Goal: Book appointment/travel/reservation

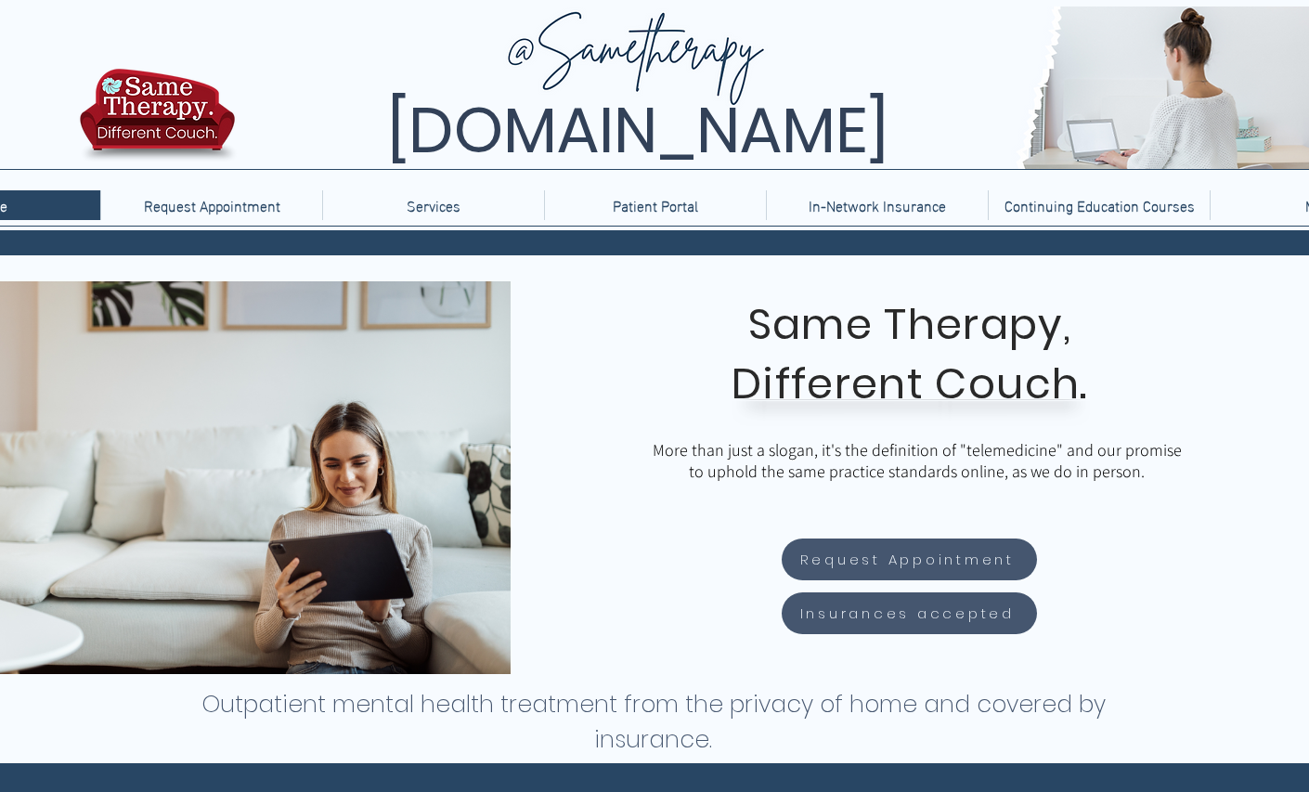
click at [439, 210] on p "Services" at bounding box center [433, 205] width 72 height 30
click at [446, 206] on p "Services" at bounding box center [433, 205] width 72 height 30
click at [443, 208] on p "Services" at bounding box center [433, 205] width 72 height 30
click at [302, 218] on div "Request Appointment" at bounding box center [212, 205] width 212 height 30
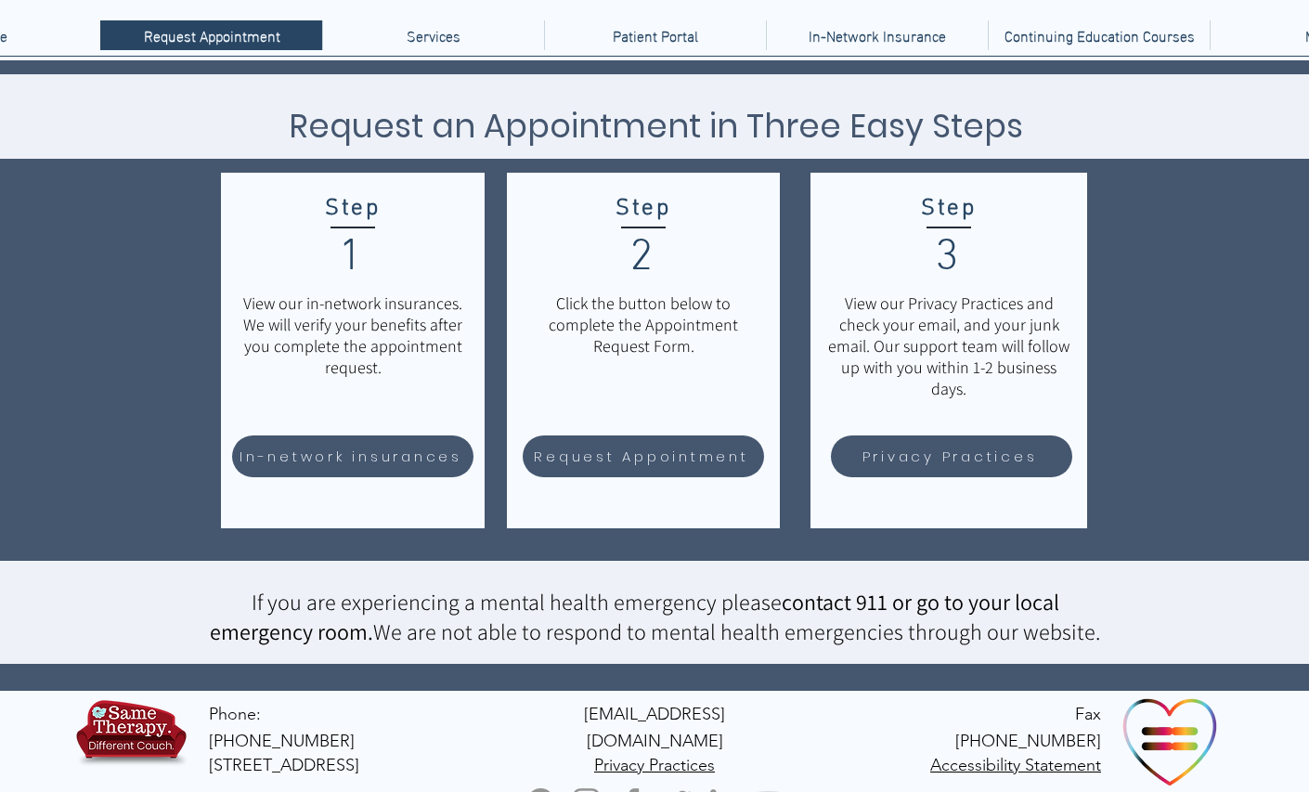
scroll to position [172, 0]
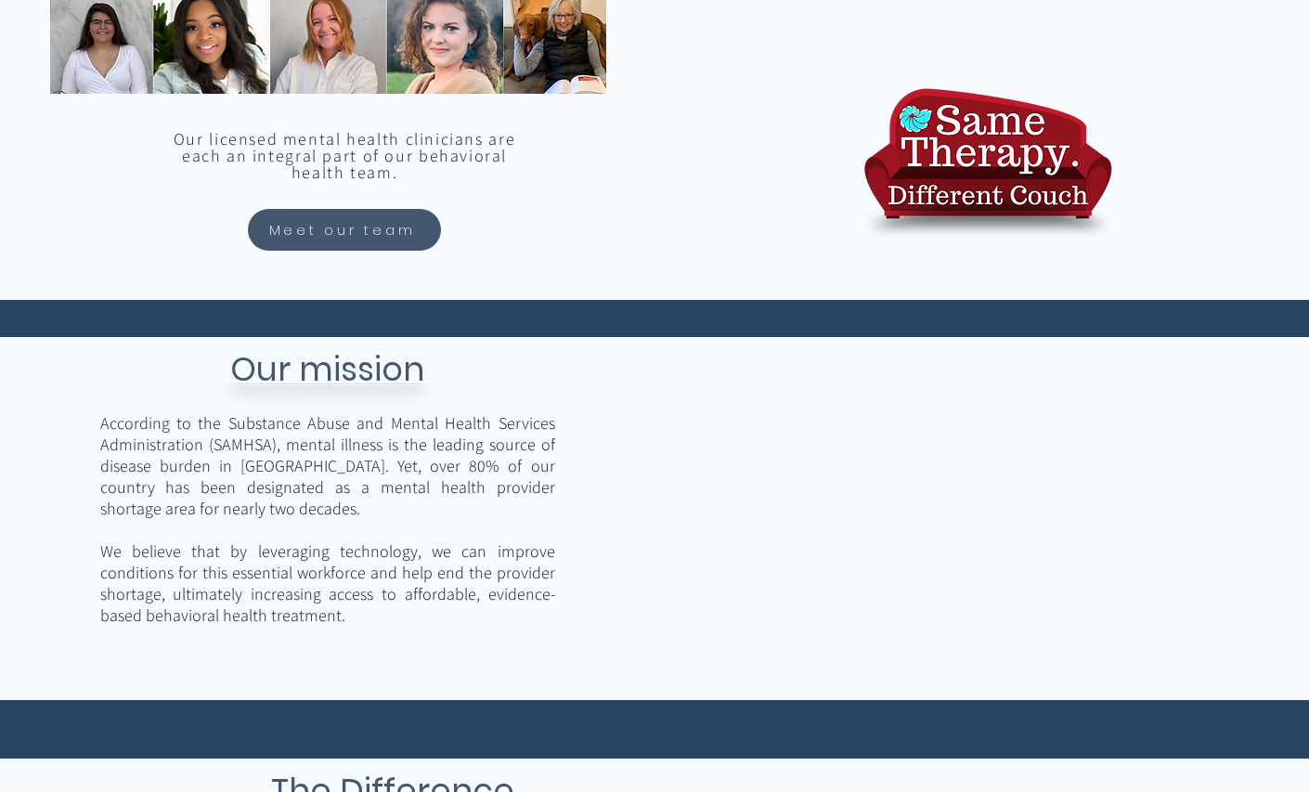
scroll to position [1913, 0]
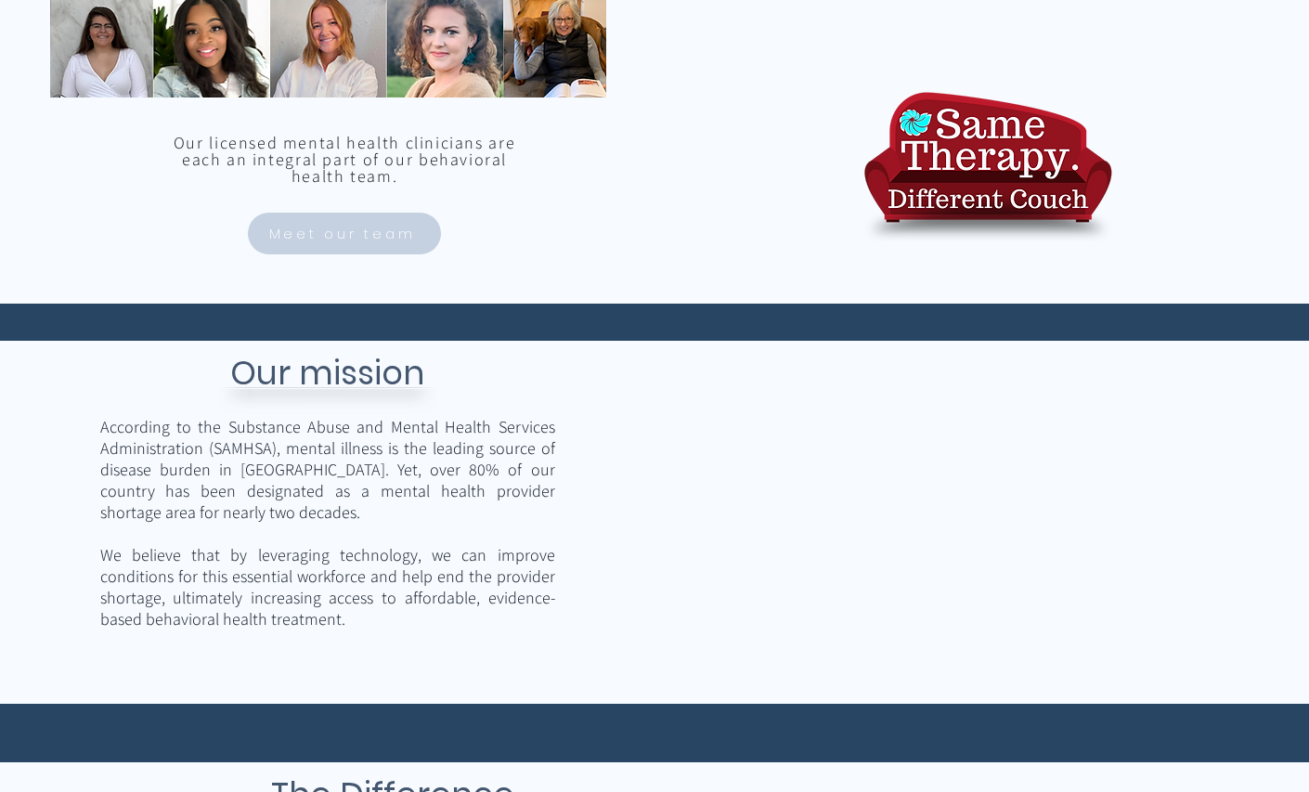
click at [349, 241] on span "Meet our team" at bounding box center [345, 233] width 188 height 36
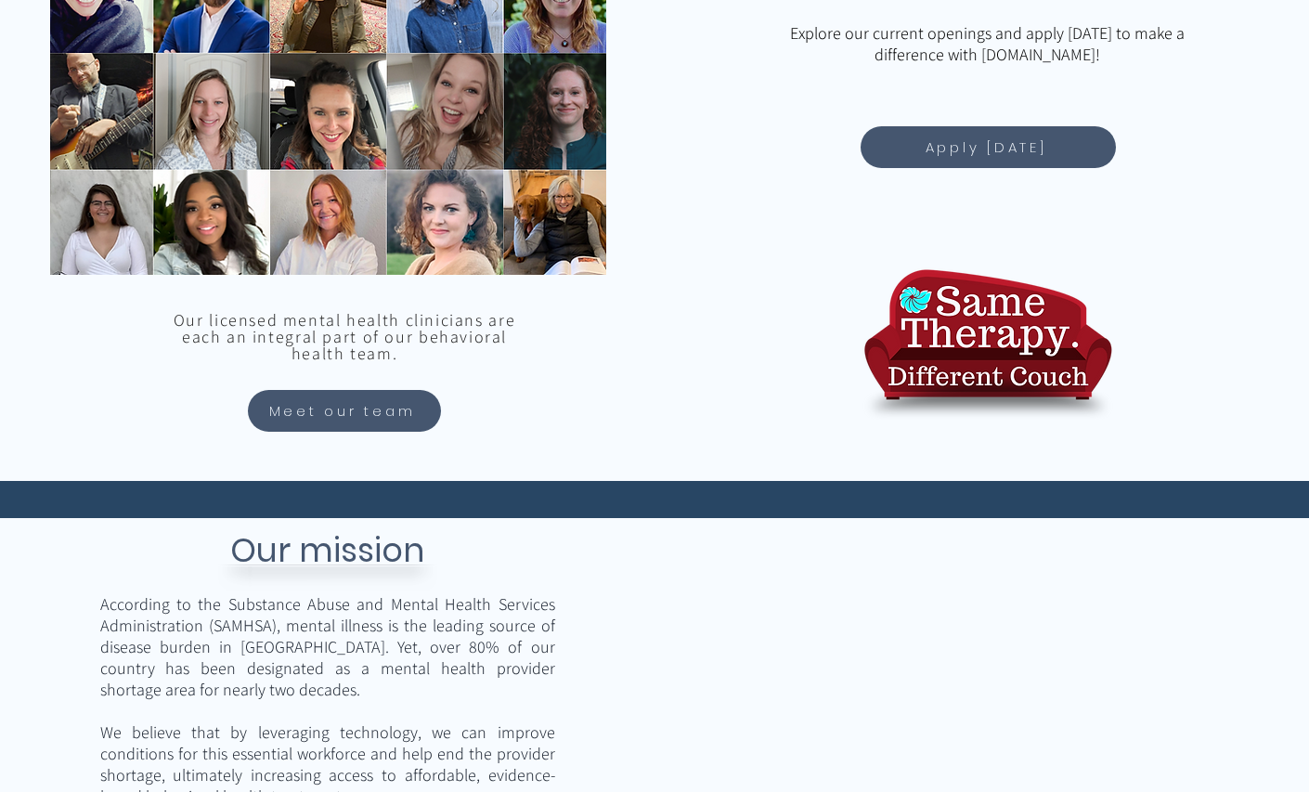
scroll to position [1741, 0]
